Goal: Use online tool/utility: Utilize a website feature to perform a specific function

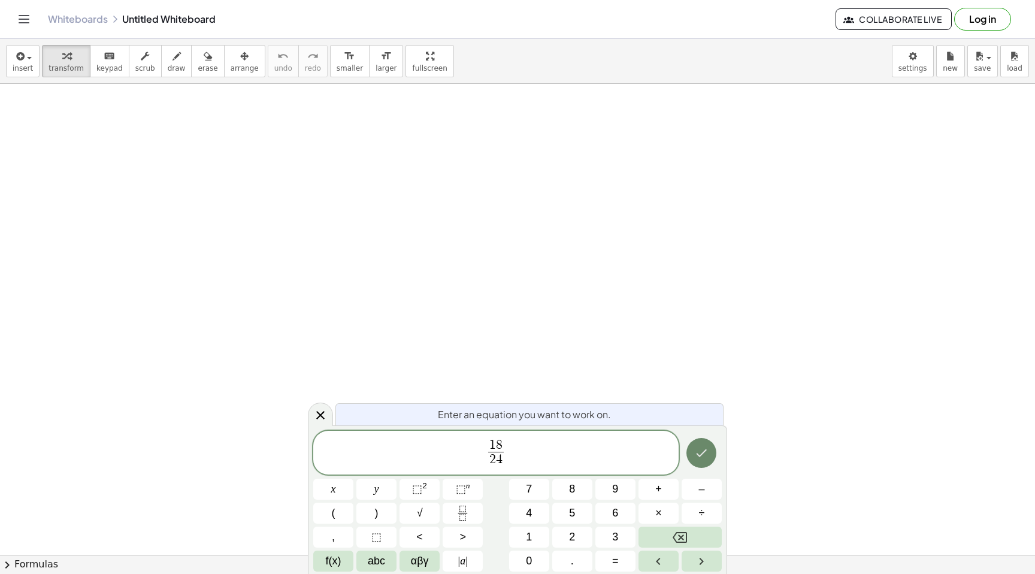
click at [702, 451] on icon "Done" at bounding box center [701, 453] width 14 height 14
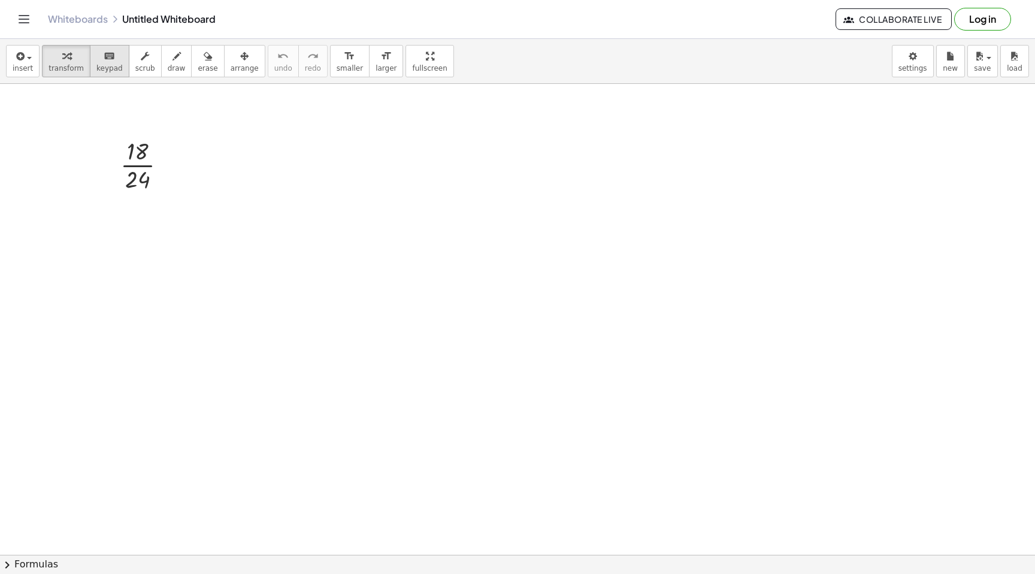
click at [95, 63] on button "keyboard keypad" at bounding box center [110, 61] width 40 height 32
click at [24, 59] on icon "button" at bounding box center [19, 56] width 11 height 14
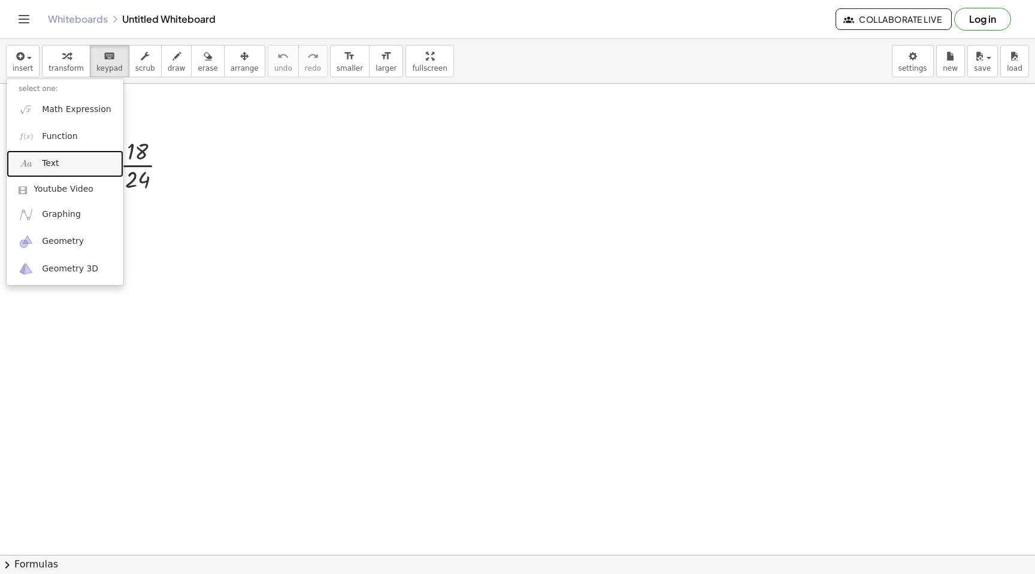
click at [86, 165] on link "Text" at bounding box center [65, 163] width 117 height 27
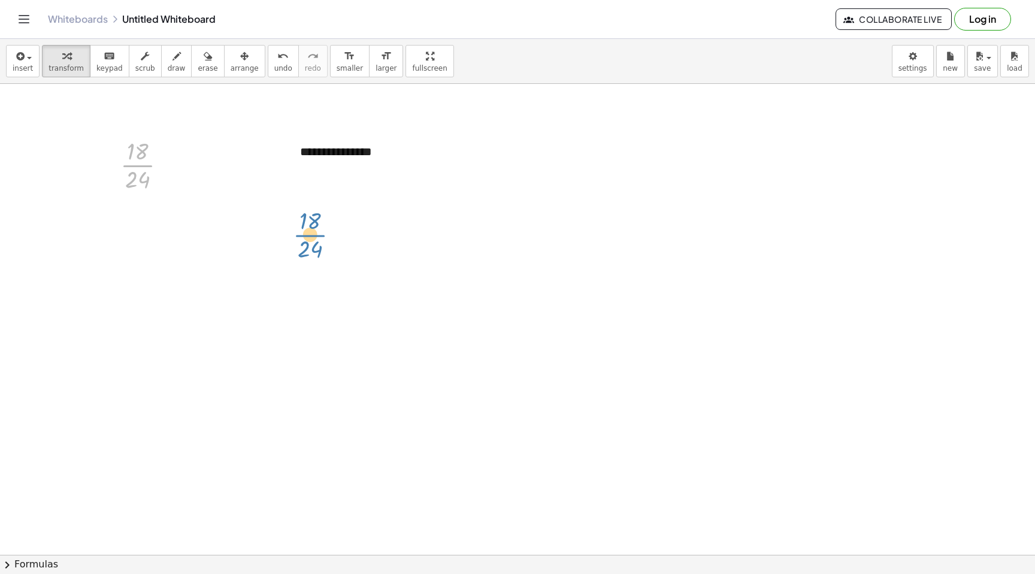
drag, startPoint x: 134, startPoint y: 163, endPoint x: 304, endPoint y: 232, distance: 183.8
click at [318, 159] on div "********" at bounding box center [378, 151] width 180 height 41
drag, startPoint x: 292, startPoint y: 135, endPoint x: 202, endPoint y: 97, distance: 98.0
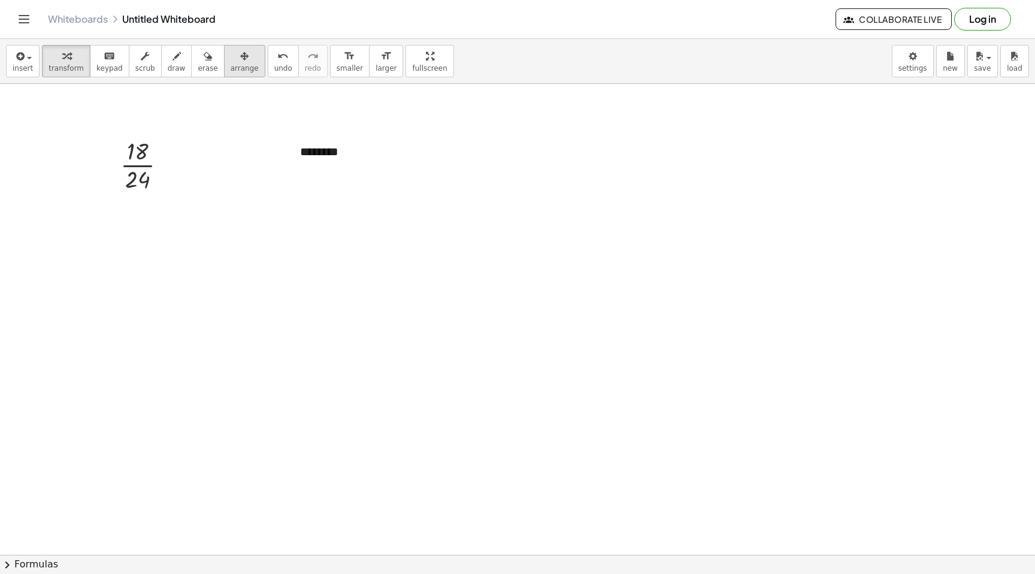
click at [240, 62] on icon "button" at bounding box center [244, 56] width 8 height 14
drag, startPoint x: 167, startPoint y: 159, endPoint x: 352, endPoint y: 202, distance: 190.6
click at [352, 202] on div at bounding box center [330, 207] width 83 height 66
click at [64, 65] on span "transform" at bounding box center [66, 68] width 35 height 8
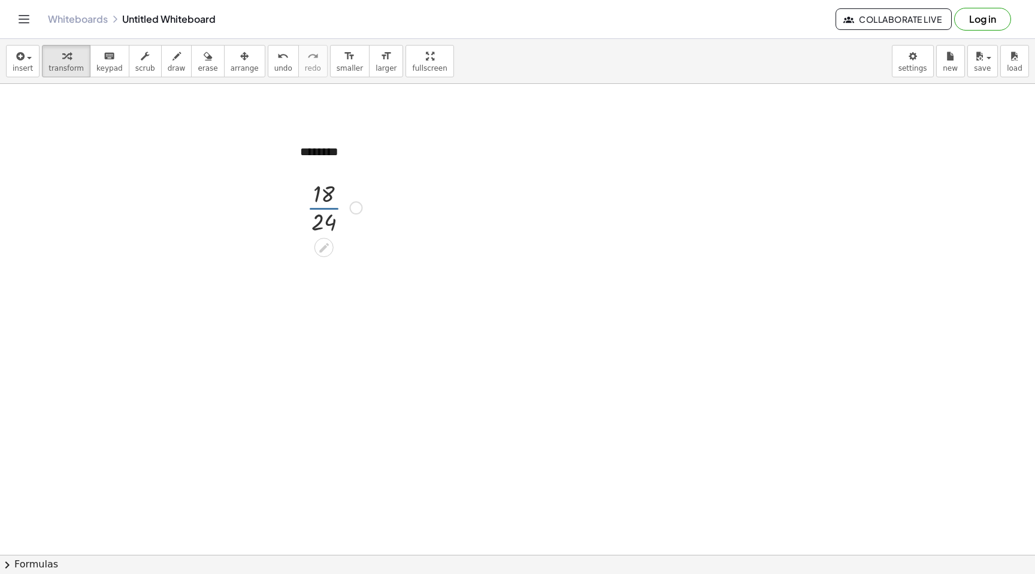
click at [329, 213] on div at bounding box center [334, 207] width 67 height 60
click at [324, 201] on div at bounding box center [334, 207] width 67 height 60
click at [240, 59] on icon "button" at bounding box center [244, 56] width 8 height 14
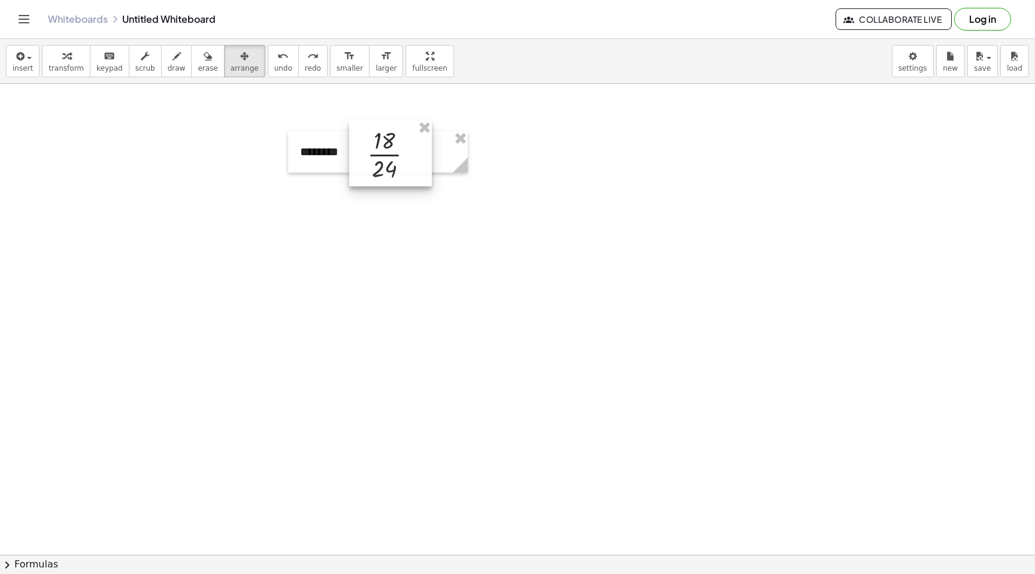
drag, startPoint x: 340, startPoint y: 201, endPoint x: 400, endPoint y: 147, distance: 80.2
click at [400, 147] on div at bounding box center [390, 153] width 83 height 66
click at [240, 57] on icon "button" at bounding box center [244, 56] width 8 height 14
click at [416, 67] on span "fullscreen" at bounding box center [429, 68] width 35 height 8
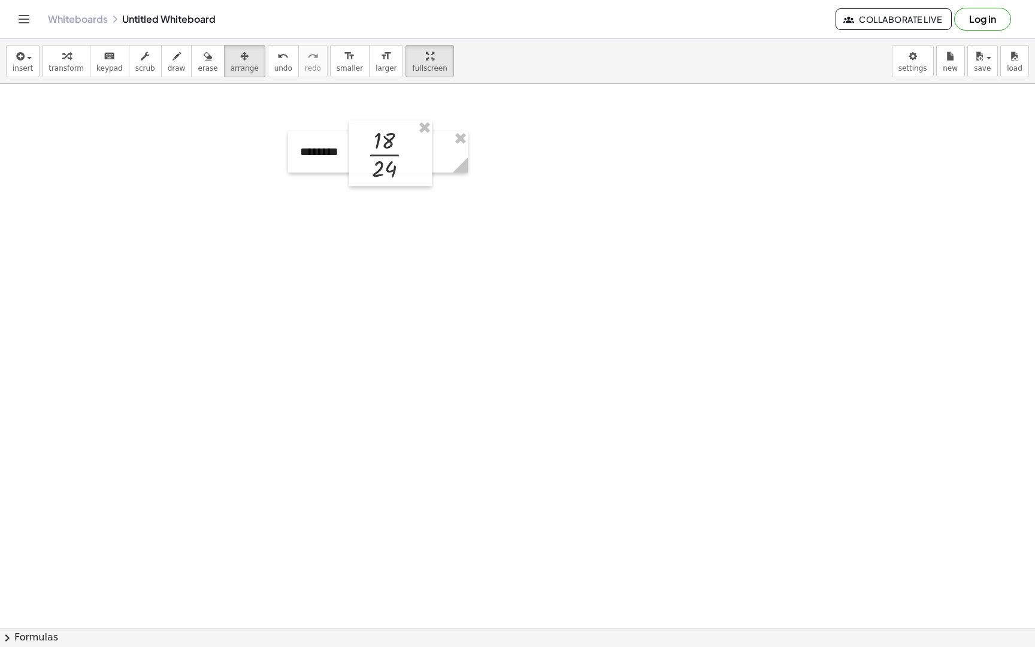
click at [81, 109] on div at bounding box center [517, 628] width 1035 height 1088
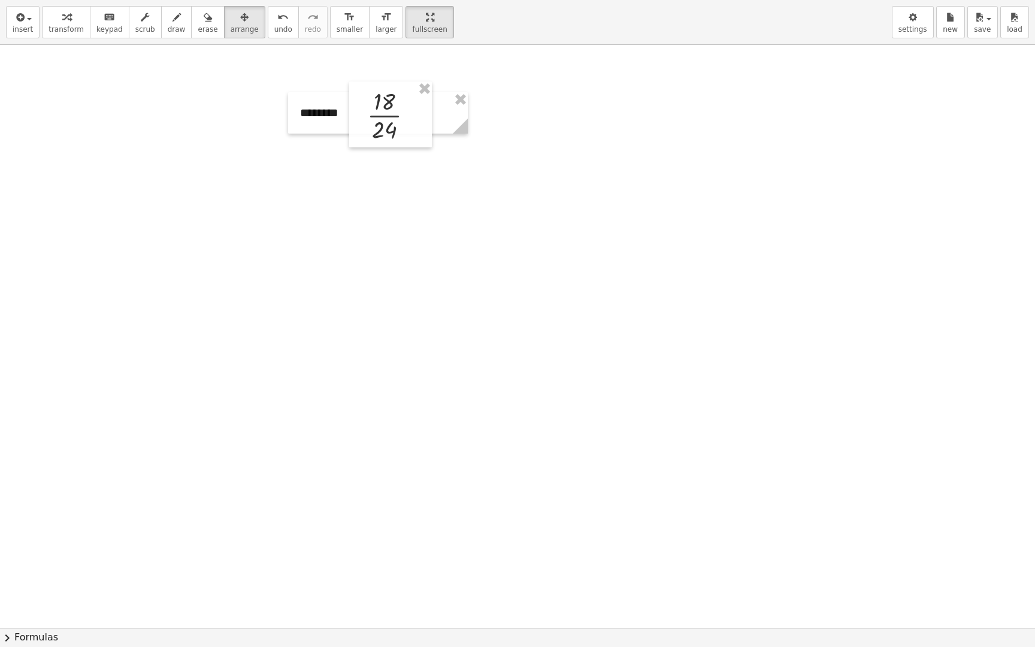
click at [519, 164] on div at bounding box center [517, 628] width 1035 height 1166
click at [786, 259] on div at bounding box center [517, 628] width 1035 height 1166
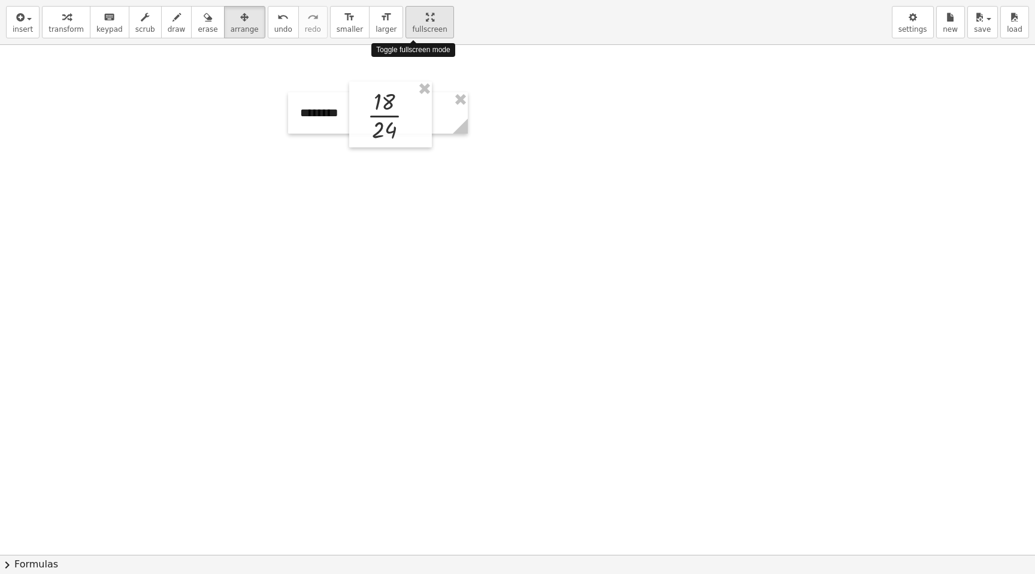
click at [430, 38] on button "fullscreen" at bounding box center [430, 22] width 48 height 32
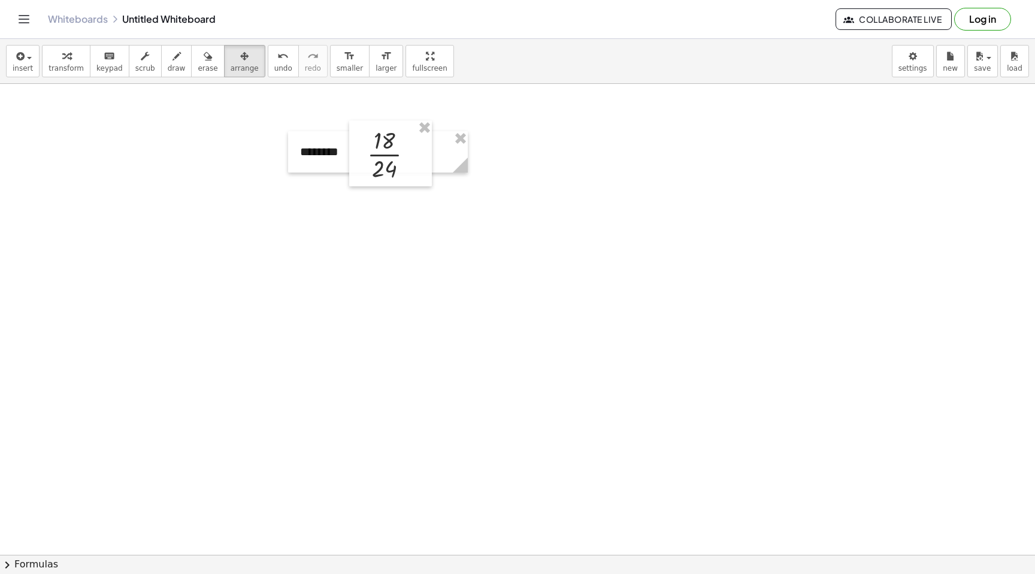
click at [201, 68] on span "erase" at bounding box center [208, 68] width 20 height 8
click at [68, 62] on div "button" at bounding box center [66, 56] width 35 height 14
click at [19, 62] on icon "button" at bounding box center [19, 56] width 11 height 14
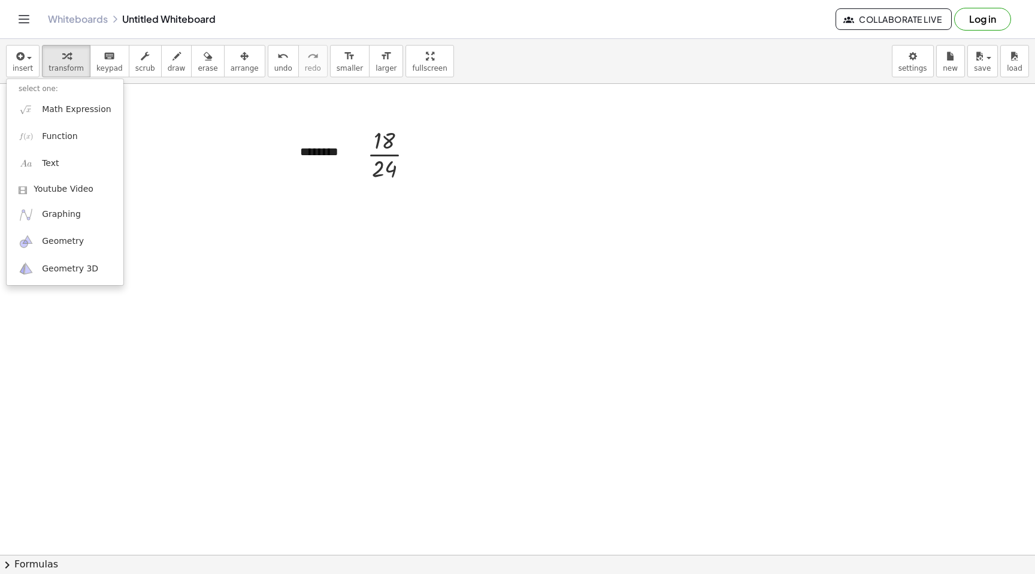
click at [543, 47] on div "insert select one: Math Expression Function Text Youtube Video Graphing Geometr…" at bounding box center [517, 61] width 1035 height 45
